Goal: Contribute content

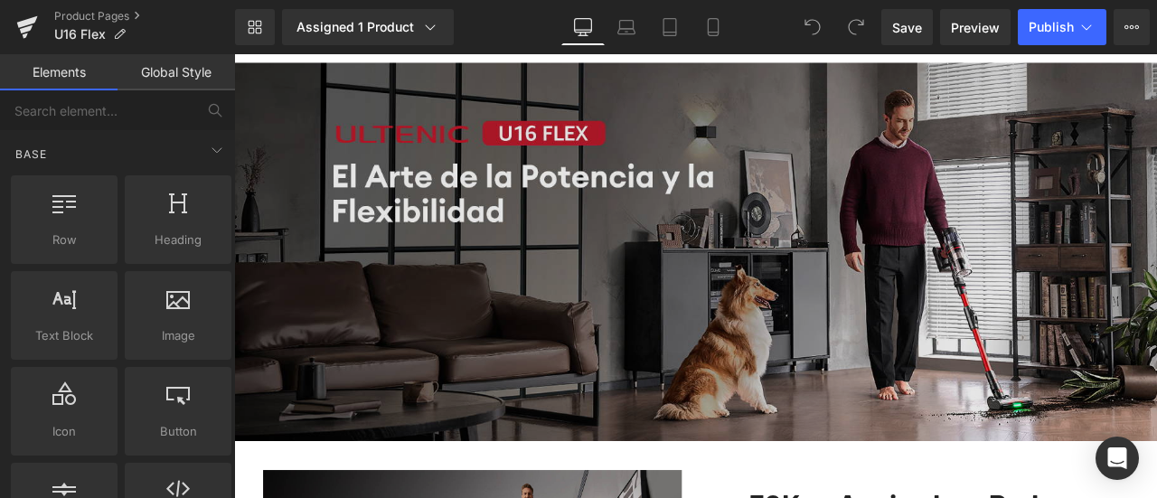
scroll to position [813, 0]
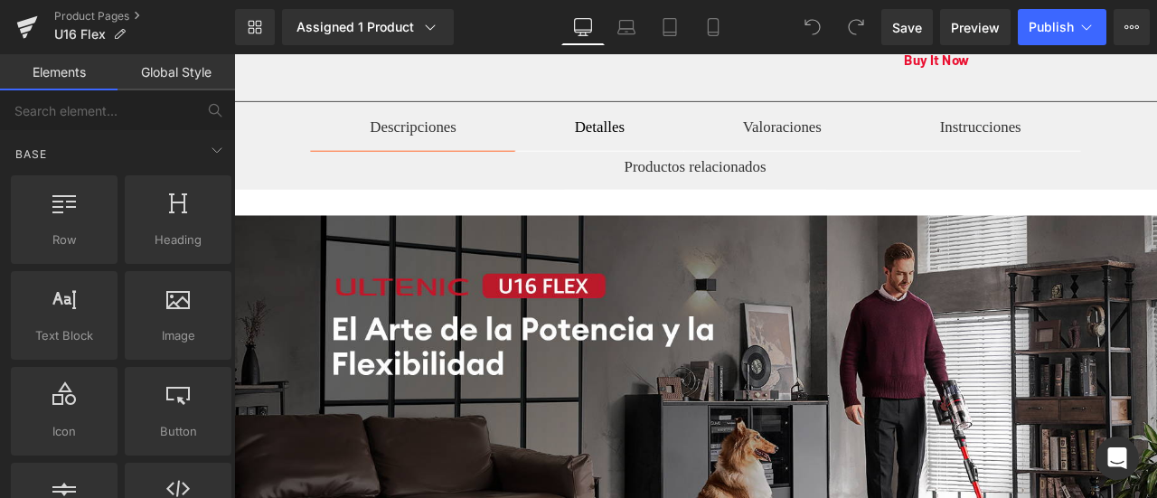
click at [686, 157] on div "Detalles Text Block" at bounding box center [667, 140] width 60 height 34
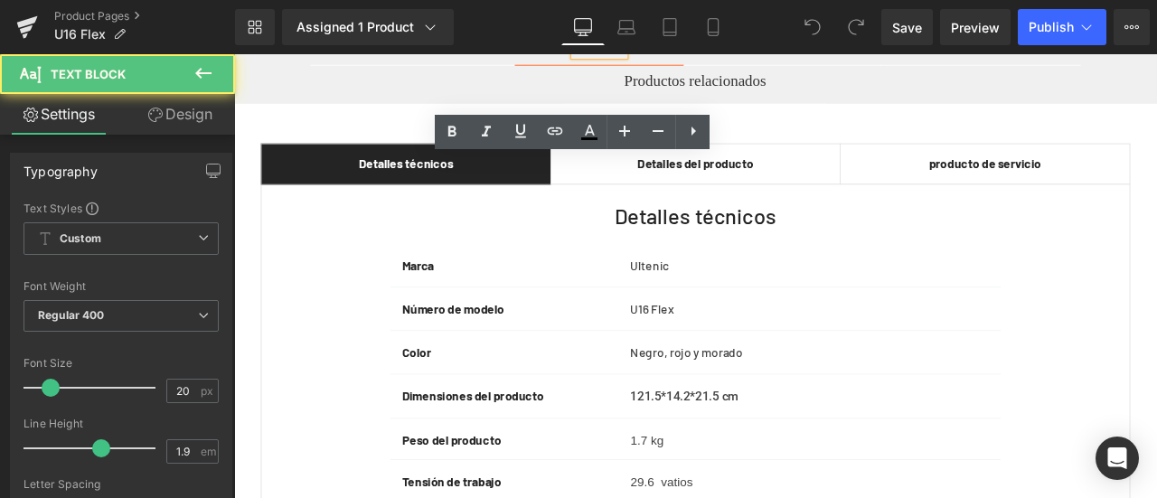
scroll to position [994, 0]
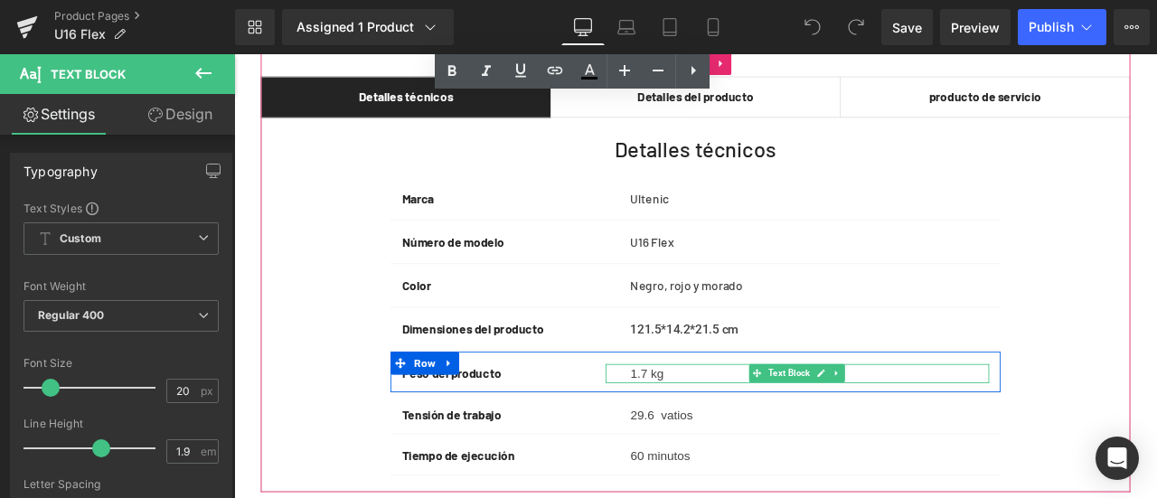
click at [711, 440] on font "‎1.7 kg" at bounding box center [724, 432] width 40 height 15
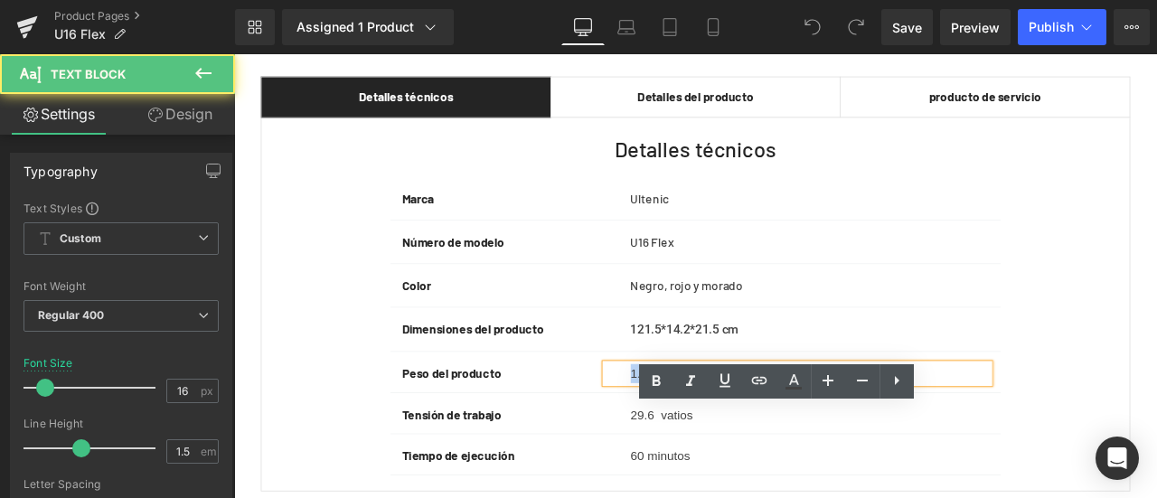
click at [704, 440] on font "‎1.7 kg" at bounding box center [724, 432] width 40 height 15
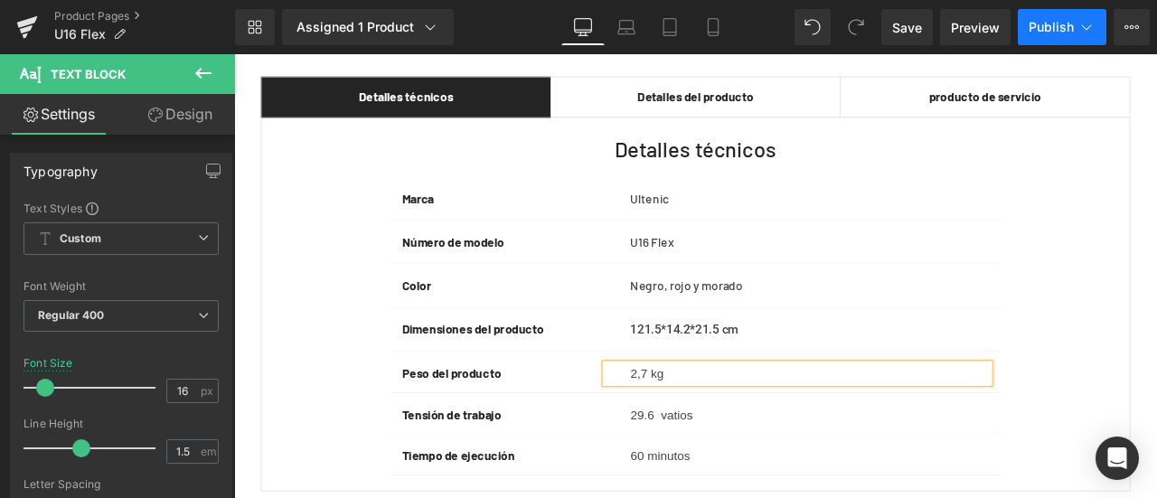
click at [1059, 34] on button "Publish" at bounding box center [1061, 27] width 89 height 36
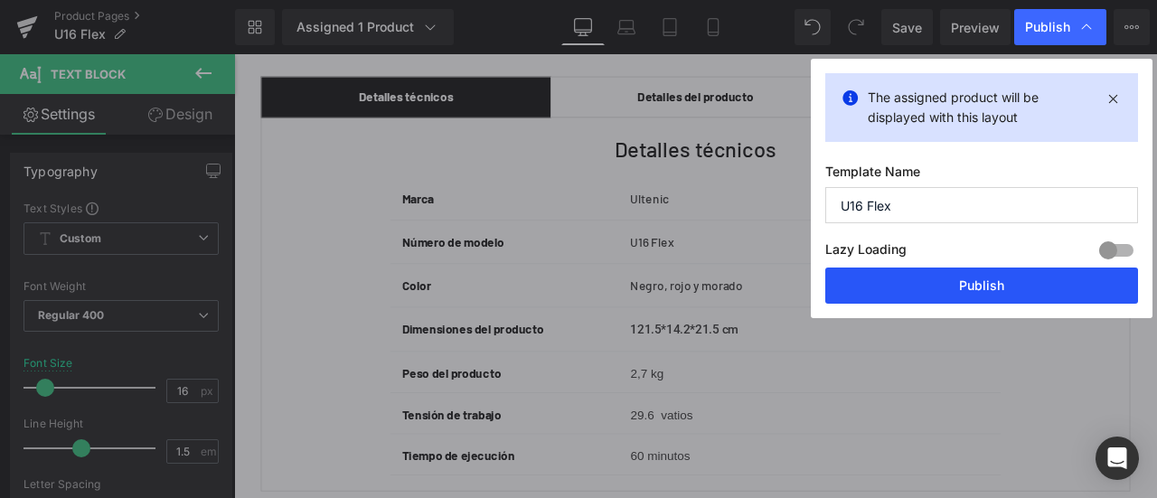
click at [1004, 286] on button "Publish" at bounding box center [981, 285] width 313 height 36
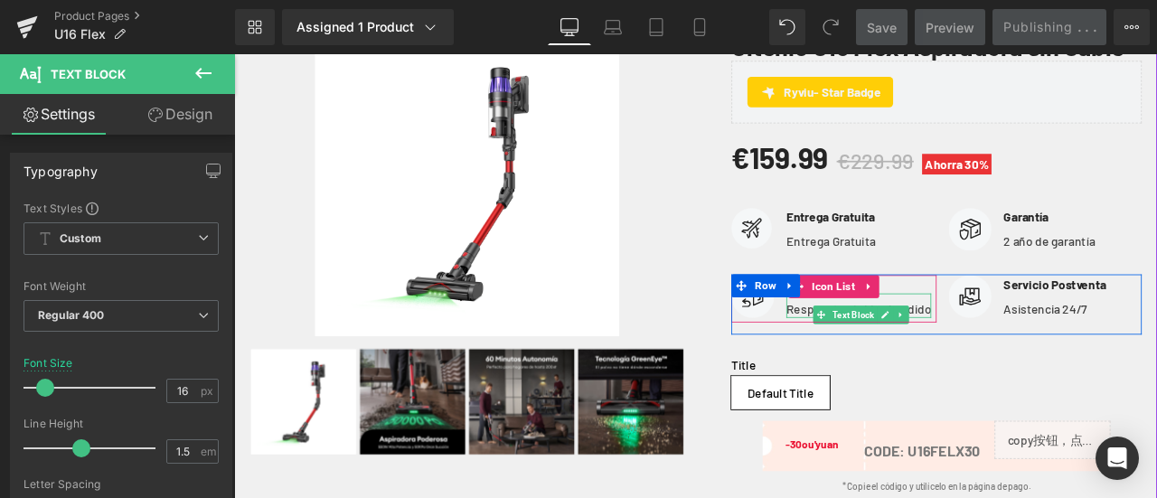
scroll to position [181, 0]
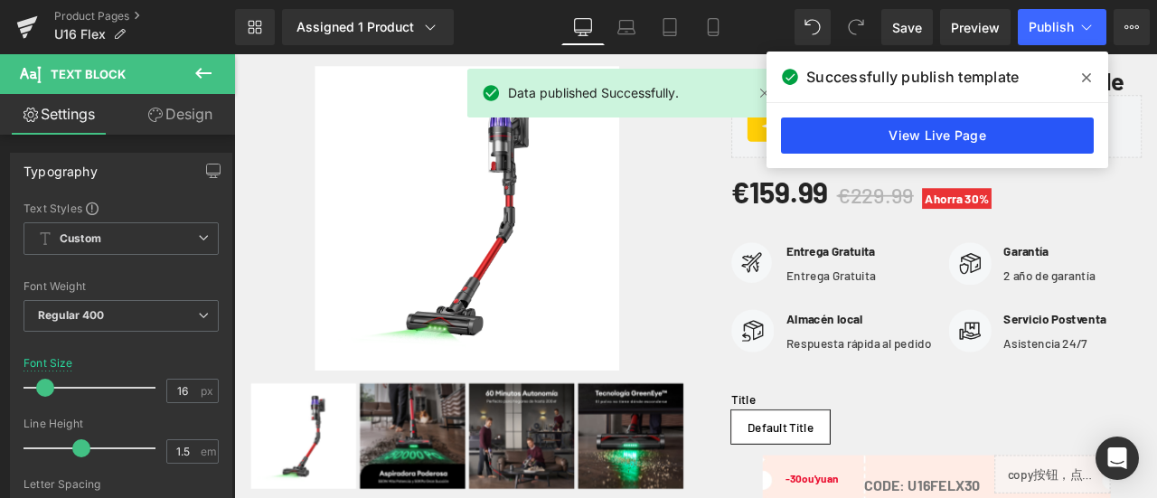
click at [943, 138] on link "View Live Page" at bounding box center [937, 135] width 313 height 36
